Goal: Task Accomplishment & Management: Complete application form

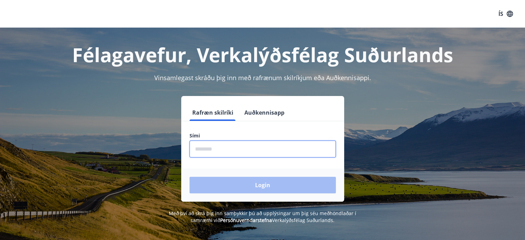
click at [251, 141] on input "phone" at bounding box center [262, 148] width 146 height 17
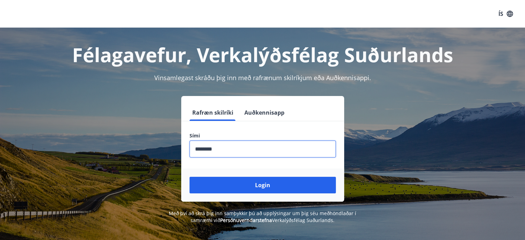
type input "********"
click at [189, 177] on button "Login" at bounding box center [262, 185] width 146 height 17
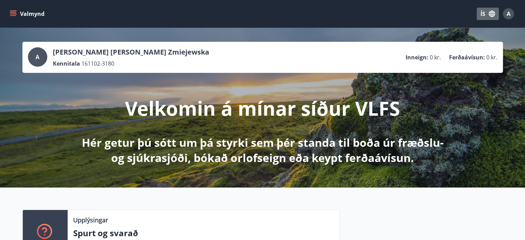
click at [482, 15] on button "ÍS" at bounding box center [487, 14] width 22 height 12
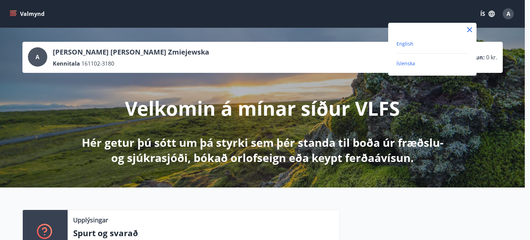
click at [406, 42] on span "English" at bounding box center [404, 43] width 17 height 7
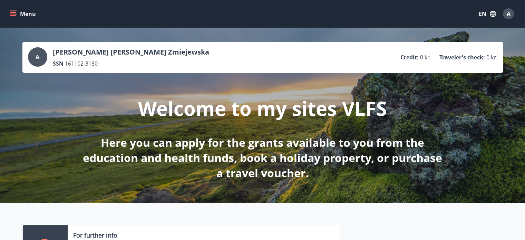
click at [23, 16] on button "Menu" at bounding box center [23, 14] width 30 height 12
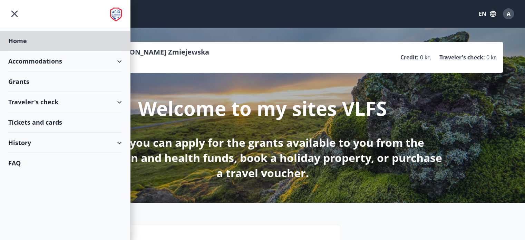
click at [30, 80] on div "Grants" at bounding box center [64, 81] width 113 height 20
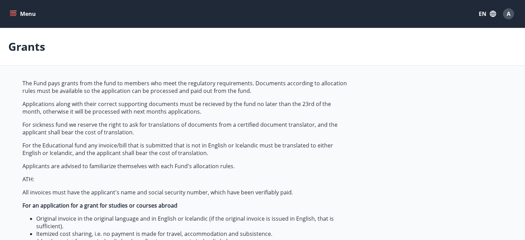
type input "***"
click at [17, 13] on button "Menu" at bounding box center [23, 14] width 30 height 12
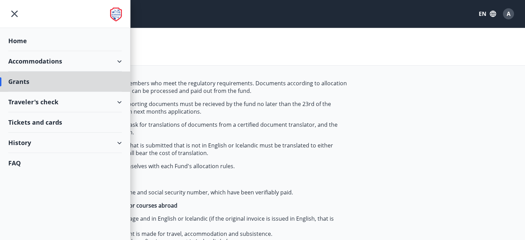
click at [56, 33] on div "Home" at bounding box center [64, 41] width 113 height 20
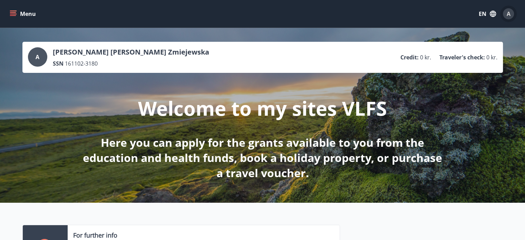
click at [510, 13] on div "A" at bounding box center [508, 13] width 11 height 11
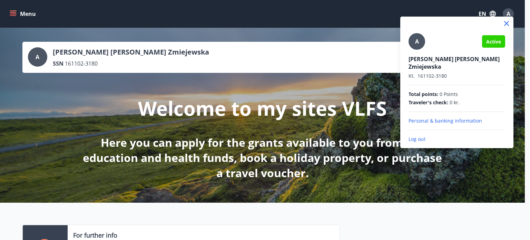
click at [378, 37] on div at bounding box center [265, 120] width 530 height 240
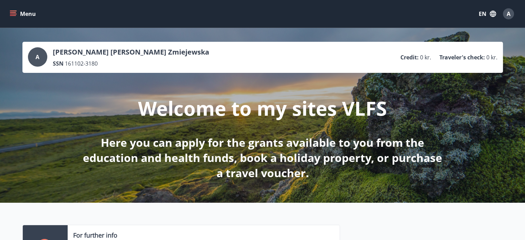
click at [20, 13] on button "Menu" at bounding box center [23, 14] width 30 height 12
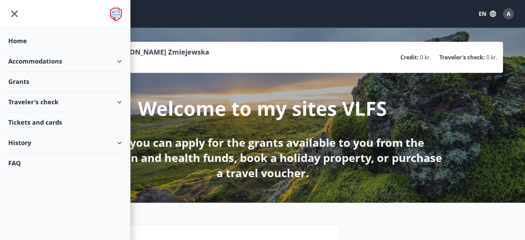
click at [119, 101] on div "Traveler's check" at bounding box center [64, 102] width 113 height 20
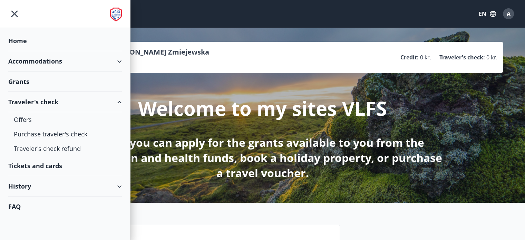
click at [119, 101] on div "Traveler's check" at bounding box center [64, 102] width 113 height 20
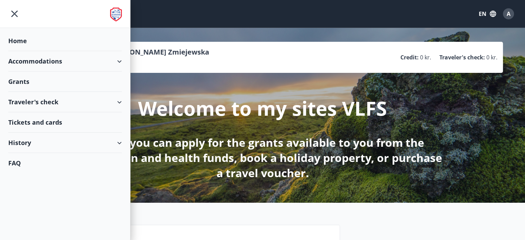
click at [120, 145] on div "History" at bounding box center [64, 142] width 113 height 20
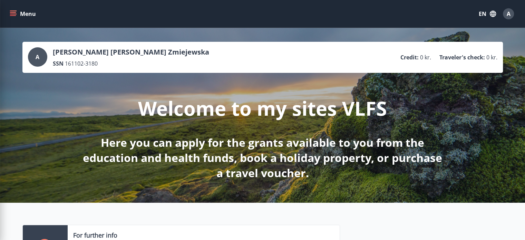
click at [210, 79] on div "Welcome to my sites VLFS Here you can apply for the grants available to you fro…" at bounding box center [262, 127] width 386 height 108
click at [491, 13] on icon "button" at bounding box center [493, 14] width 8 height 8
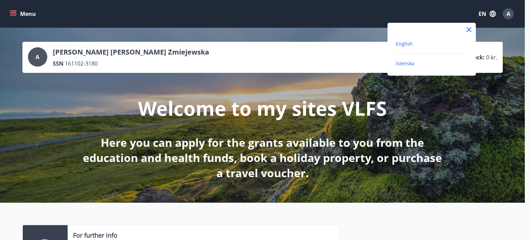
click at [404, 62] on span "Íslenska" at bounding box center [405, 63] width 19 height 7
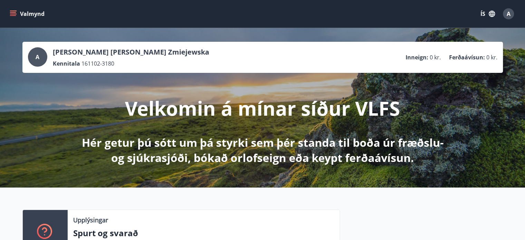
click at [17, 12] on button "Valmynd" at bounding box center [27, 14] width 39 height 12
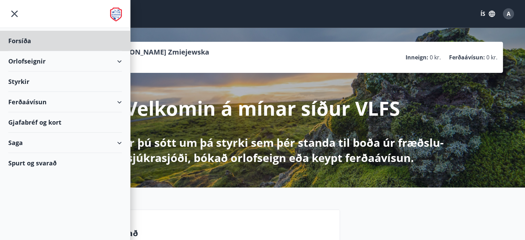
click at [23, 80] on div "Styrkir" at bounding box center [64, 81] width 113 height 20
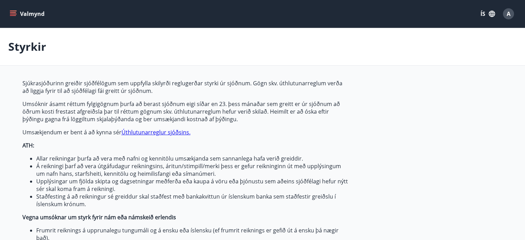
type input "***"
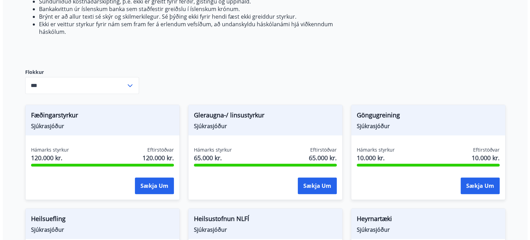
scroll to position [244, 0]
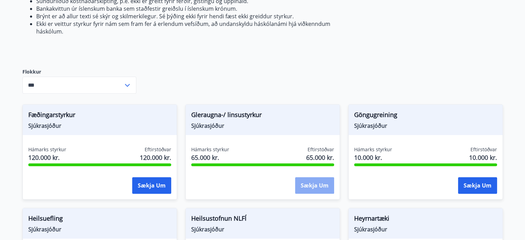
click at [323, 186] on button "Sækja um" at bounding box center [314, 185] width 39 height 17
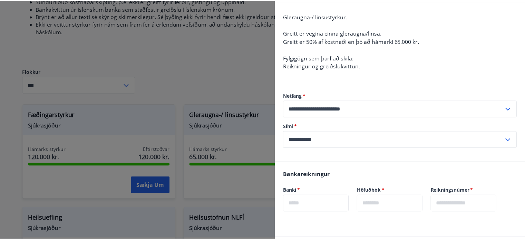
scroll to position [55, 0]
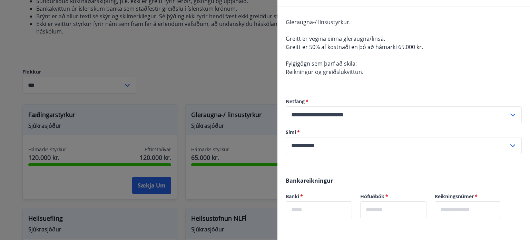
click at [228, 70] on div at bounding box center [265, 120] width 530 height 240
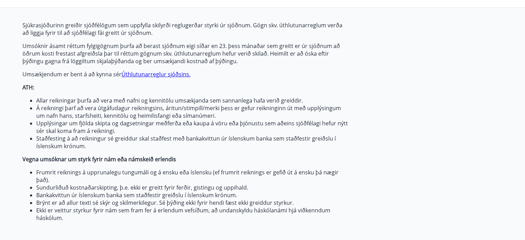
scroll to position [0, 0]
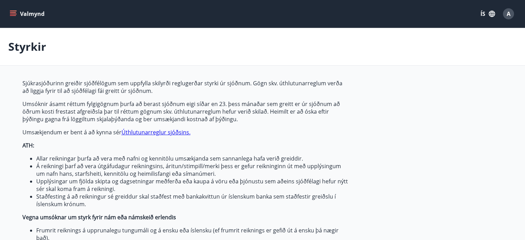
click at [490, 12] on icon "button" at bounding box center [491, 14] width 6 height 6
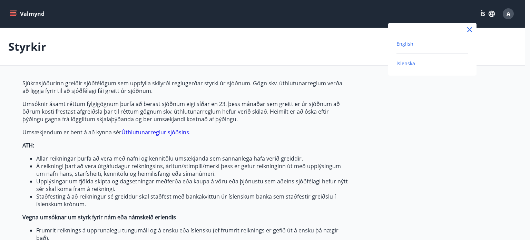
click at [407, 42] on span "English" at bounding box center [404, 43] width 17 height 7
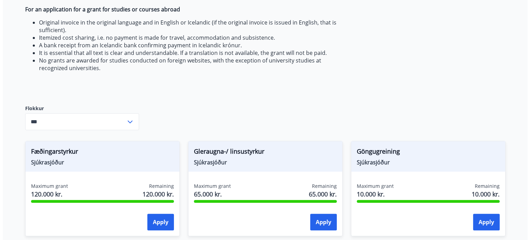
scroll to position [256, 0]
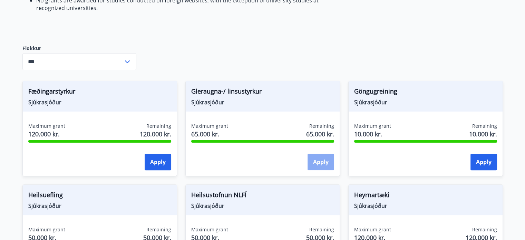
click at [327, 162] on button "Apply" at bounding box center [320, 161] width 27 height 17
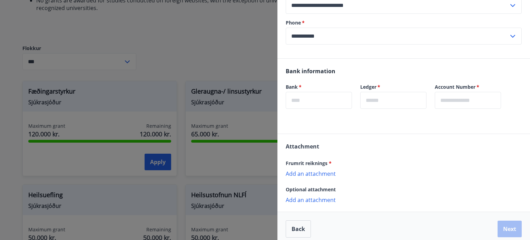
scroll to position [170, 0]
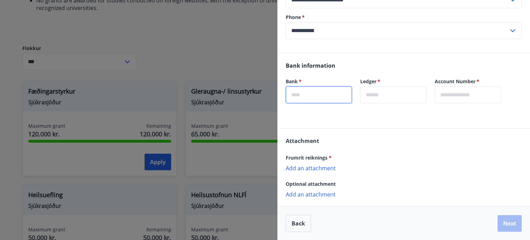
click at [310, 102] on input "text" at bounding box center [319, 94] width 66 height 17
type input "****"
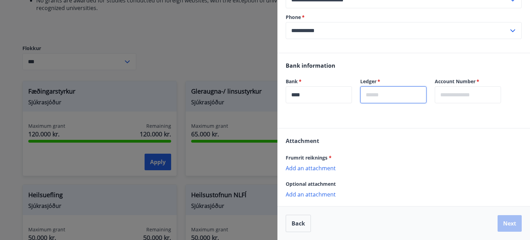
click at [392, 91] on input "text" at bounding box center [393, 94] width 66 height 17
type input "**"
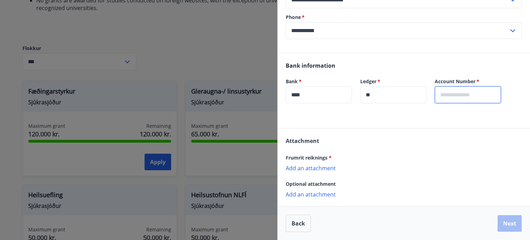
click at [468, 98] on input "text" at bounding box center [468, 94] width 66 height 17
type input "******"
click at [413, 120] on div at bounding box center [403, 124] width 252 height 8
click at [328, 166] on p "Add an attachment" at bounding box center [404, 167] width 236 height 7
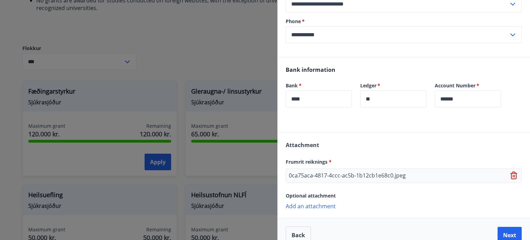
scroll to position [177, 0]
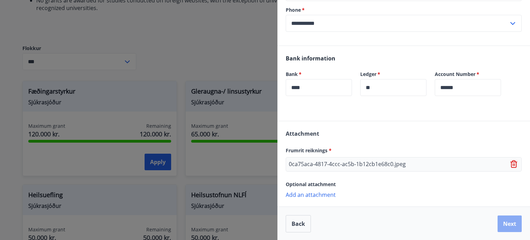
click at [508, 221] on button "Next" at bounding box center [509, 223] width 24 height 17
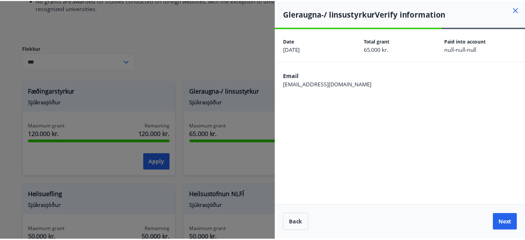
scroll to position [0, 0]
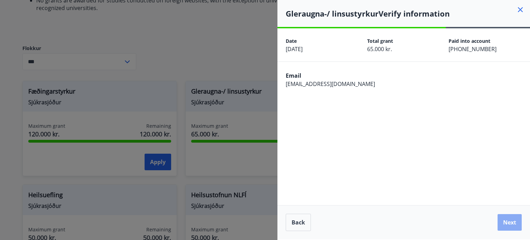
click at [512, 222] on button "Next" at bounding box center [509, 222] width 24 height 17
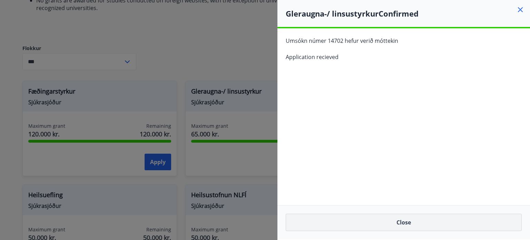
click at [450, 219] on button "Close" at bounding box center [404, 222] width 236 height 17
